Goal: Ask a question

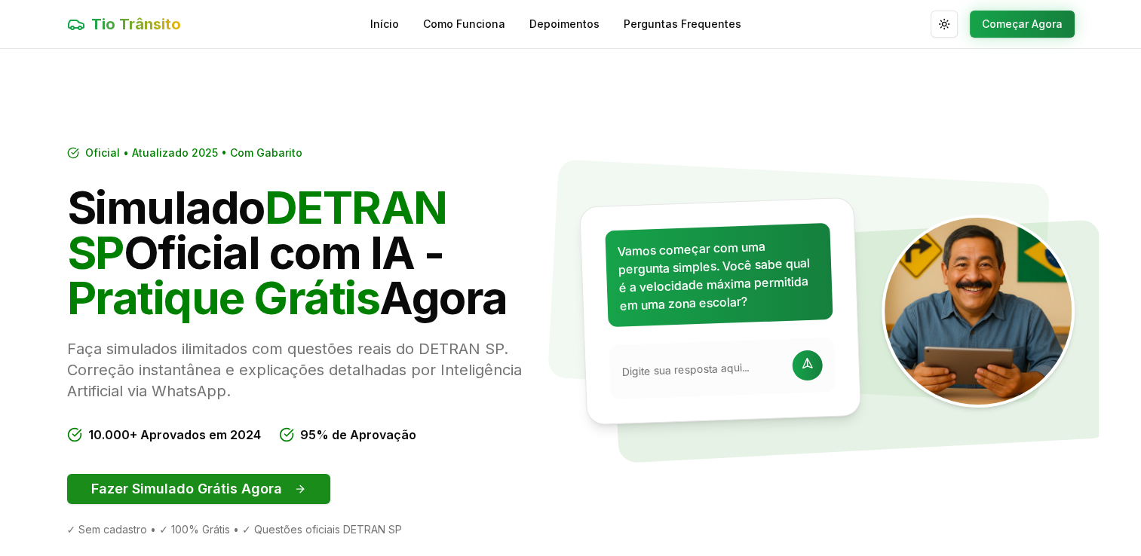
click at [228, 489] on button "Fazer Simulado Grátis Agora" at bounding box center [198, 489] width 263 height 30
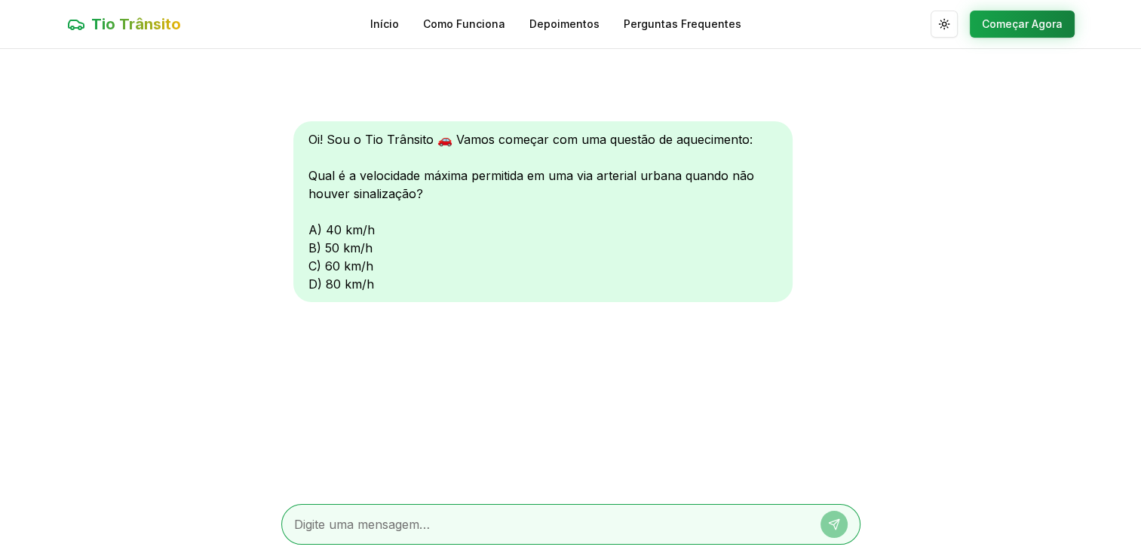
click at [394, 514] on div at bounding box center [570, 524] width 579 height 41
click at [394, 519] on textarea at bounding box center [549, 525] width 511 height 18
type textarea "a"
click at [832, 523] on icon at bounding box center [834, 525] width 12 height 12
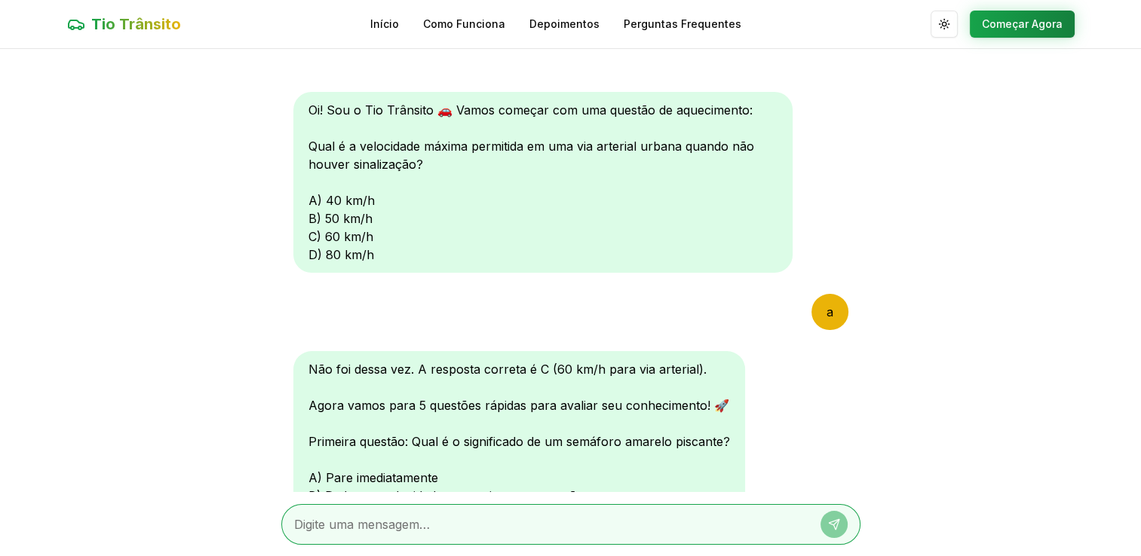
scroll to position [138, 0]
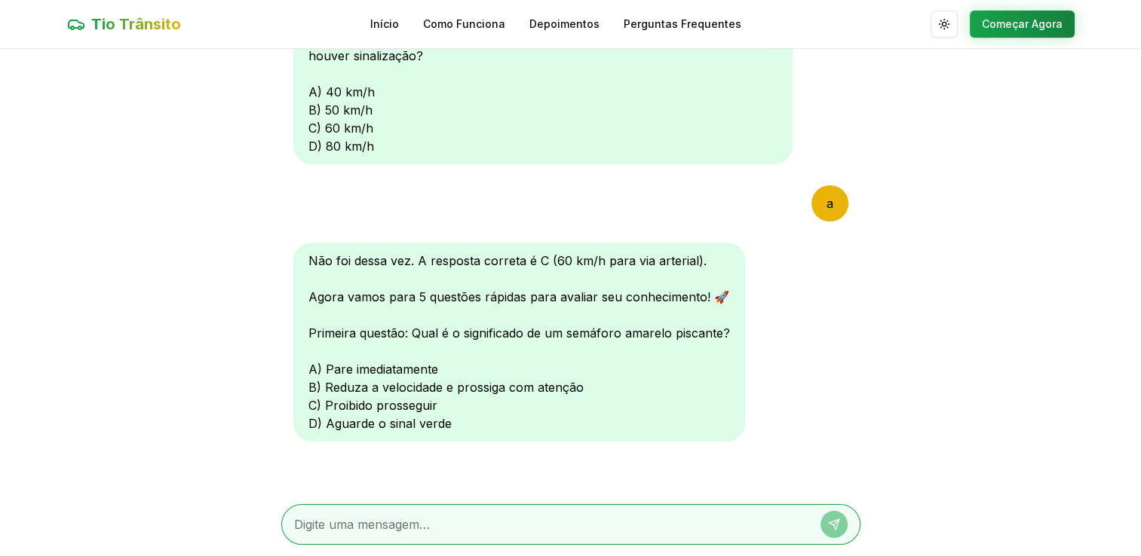
click at [393, 513] on div at bounding box center [570, 524] width 579 height 41
click at [401, 521] on textarea at bounding box center [549, 525] width 511 height 18
type textarea "c"
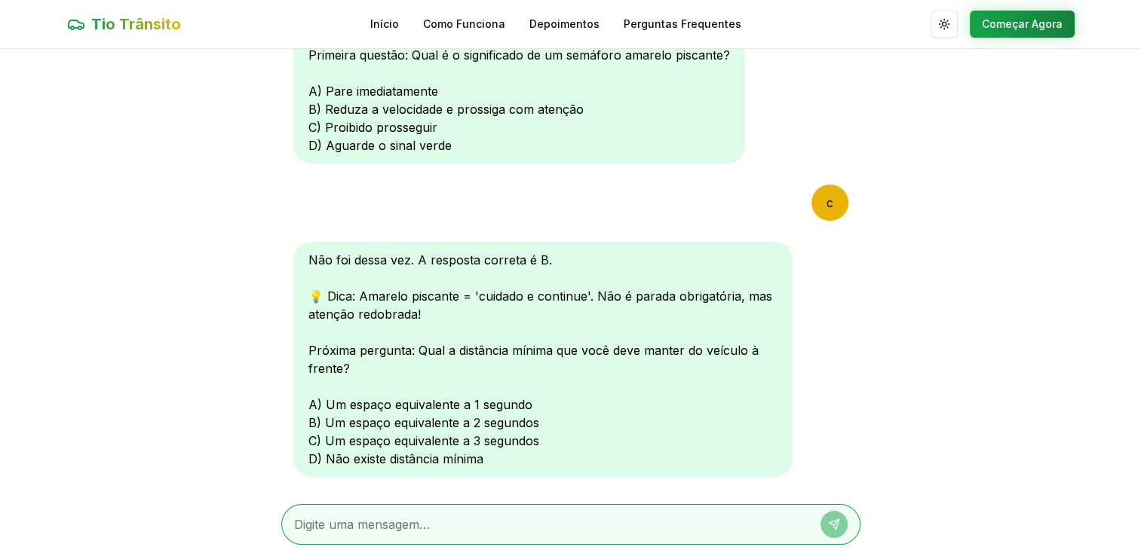
scroll to position [415, 0]
